Goal: Task Accomplishment & Management: Manage account settings

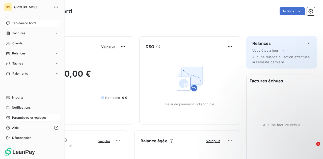
click at [31, 119] on span "Paramètres et réglages" at bounding box center [29, 117] width 34 height 5
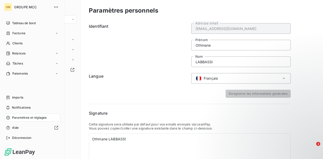
drag, startPoint x: 51, startPoint y: 119, endPoint x: 38, endPoint y: 119, distance: 13.6
click at [51, 119] on div "Paramètres et réglages" at bounding box center [32, 118] width 56 height 8
click at [36, 119] on span "Paramètres et réglages" at bounding box center [29, 117] width 34 height 5
click at [31, 119] on span "Paramètres et réglages" at bounding box center [29, 117] width 34 height 5
click at [22, 119] on span "Paramètres et réglages" at bounding box center [29, 117] width 34 height 5
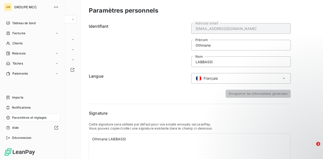
click at [7, 116] on icon at bounding box center [8, 118] width 4 height 4
click at [7, 117] on icon at bounding box center [8, 118] width 4 height 4
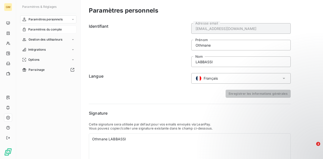
click at [54, 31] on span "Paramètres du compte" at bounding box center [45, 29] width 34 height 5
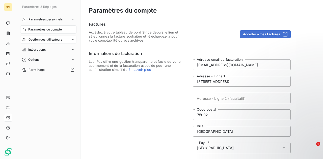
click at [50, 40] on span "Gestion des utilisateurs" at bounding box center [45, 39] width 34 height 5
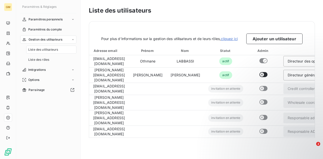
click at [49, 50] on span "Liste des utilisateurs" at bounding box center [43, 49] width 30 height 5
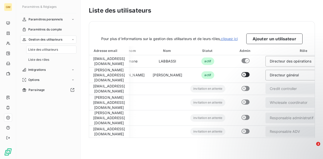
scroll to position [0, 19]
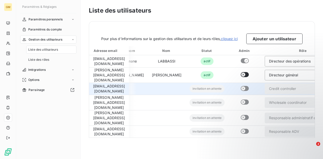
drag, startPoint x: 191, startPoint y: 141, endPoint x: 238, endPoint y: 81, distance: 75.7
click at [191, 141] on div "Liste des utilisateurs Pour plus d’informations sur la gestion des utilisateurs…" at bounding box center [202, 79] width 242 height 159
